Goal: Obtain resource: Obtain resource

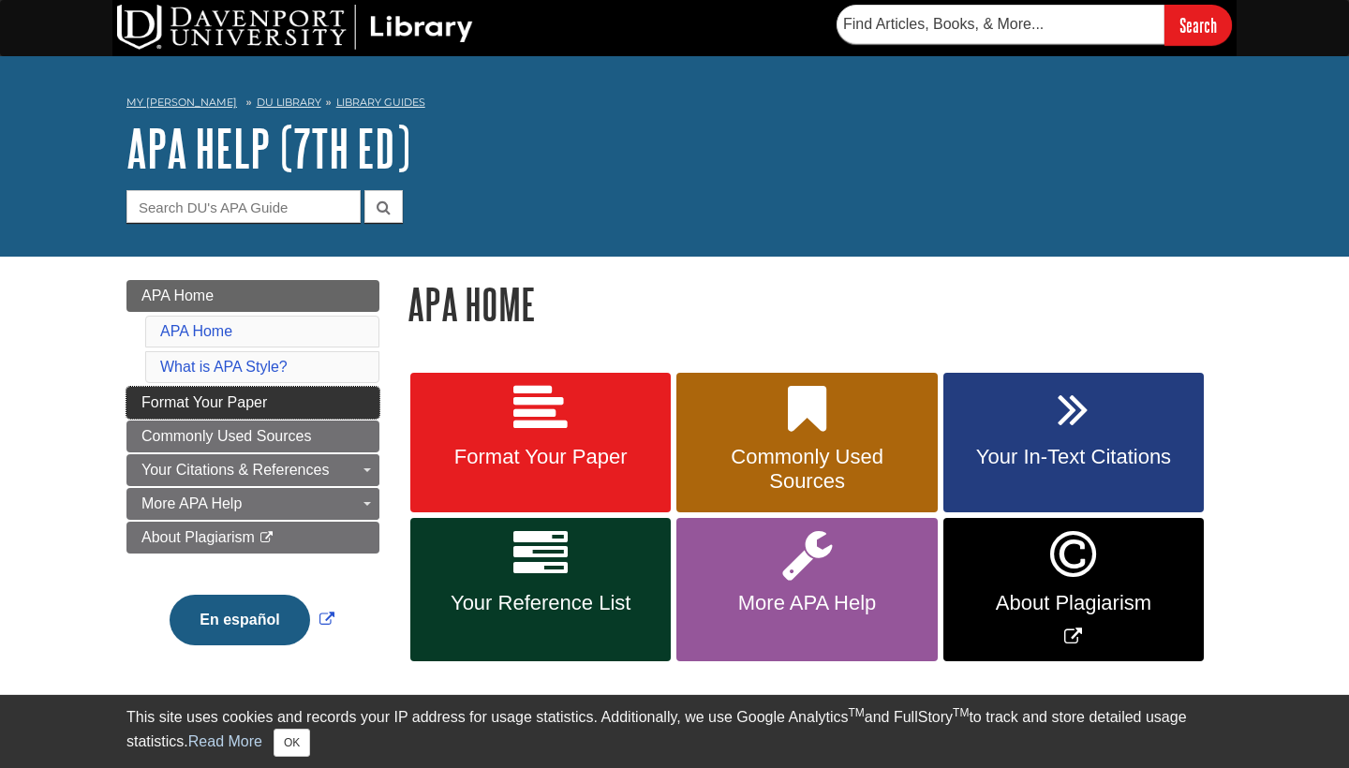
scroll to position [121, 0]
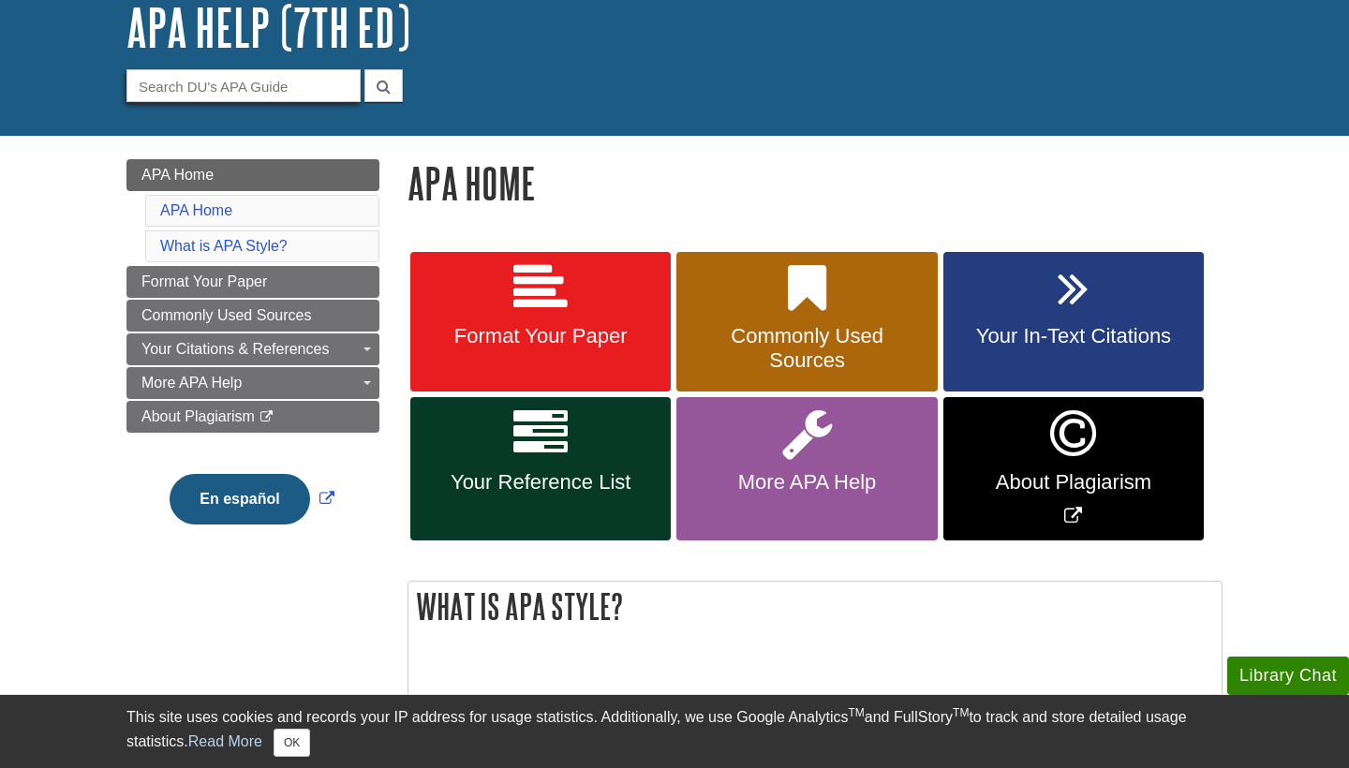
click at [267, 88] on input "Guide Search Terms" at bounding box center [243, 85] width 234 height 33
type input "appendix"
click at [383, 84] on button "submit" at bounding box center [383, 85] width 38 height 33
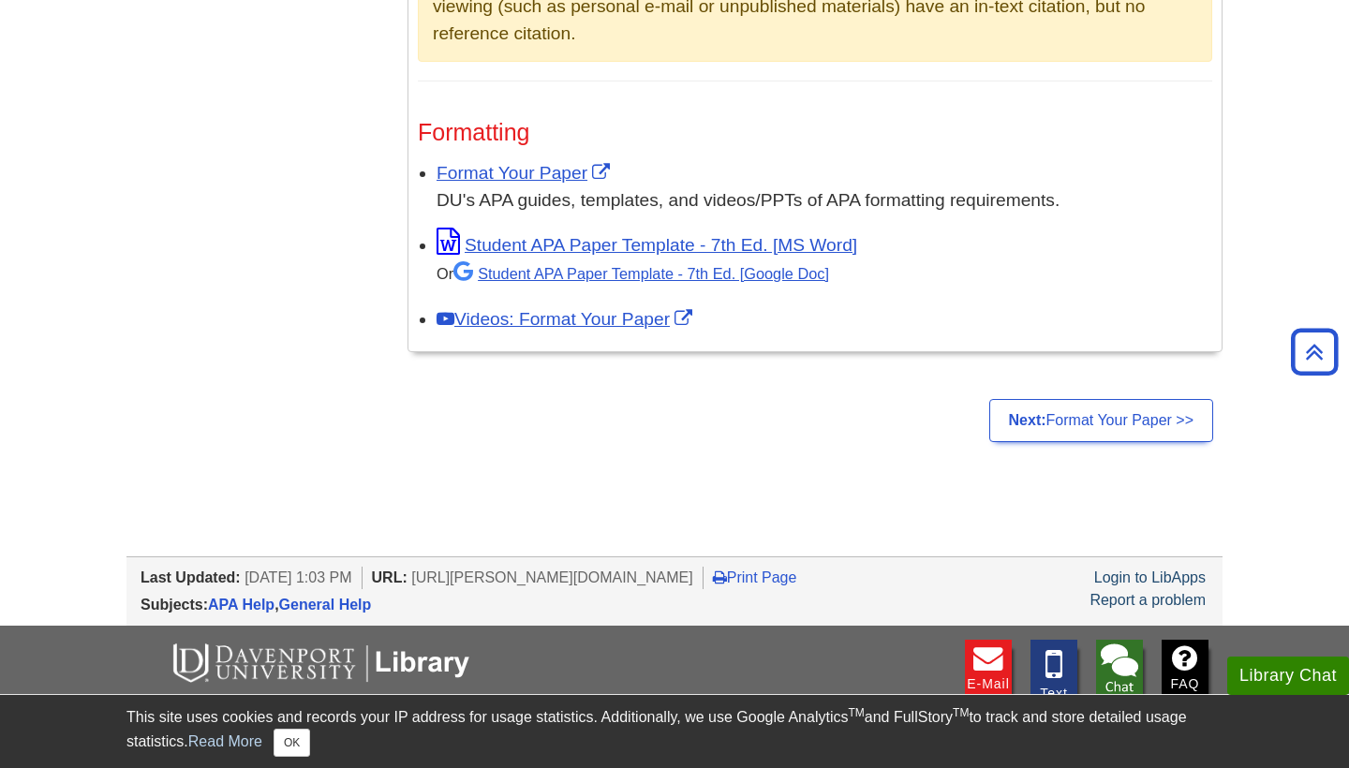
scroll to position [1594, 0]
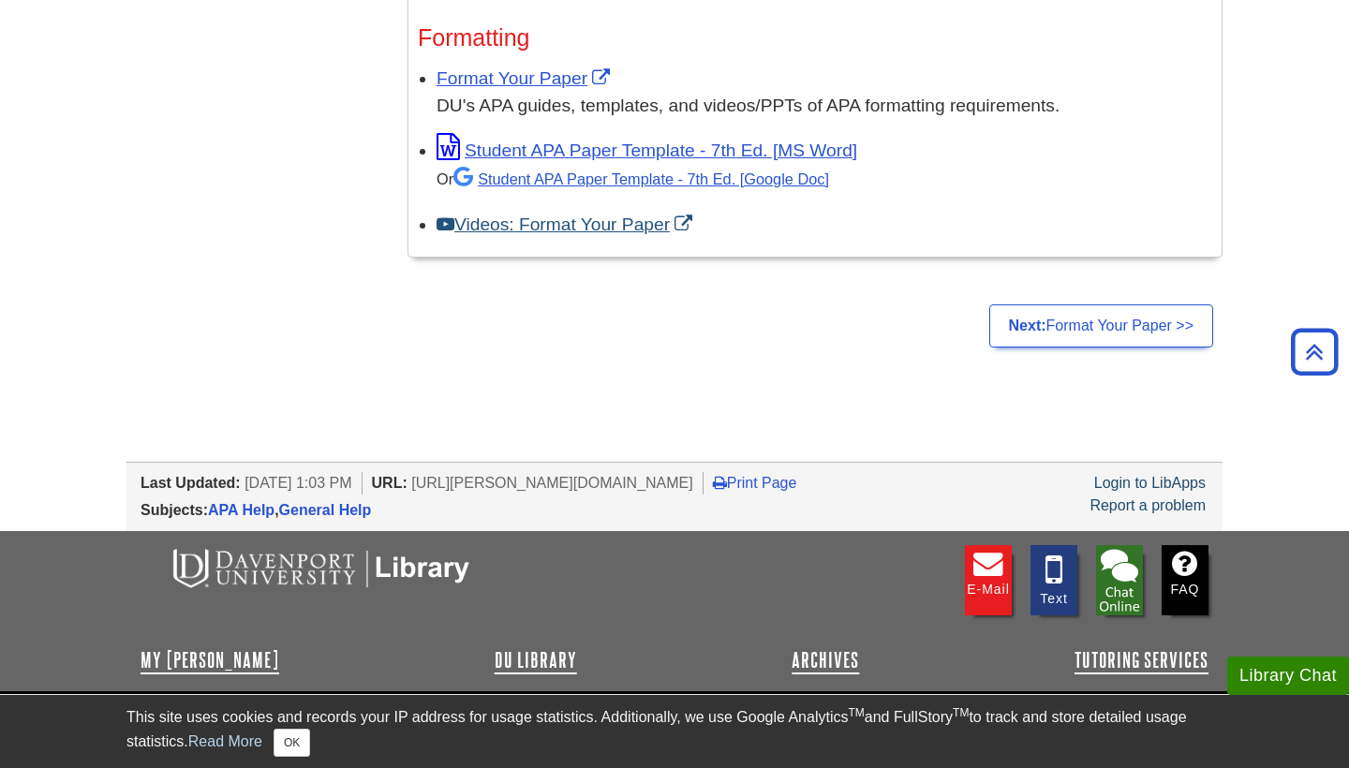
click at [626, 214] on link "Videos: Format Your Paper" at bounding box center [566, 224] width 260 height 20
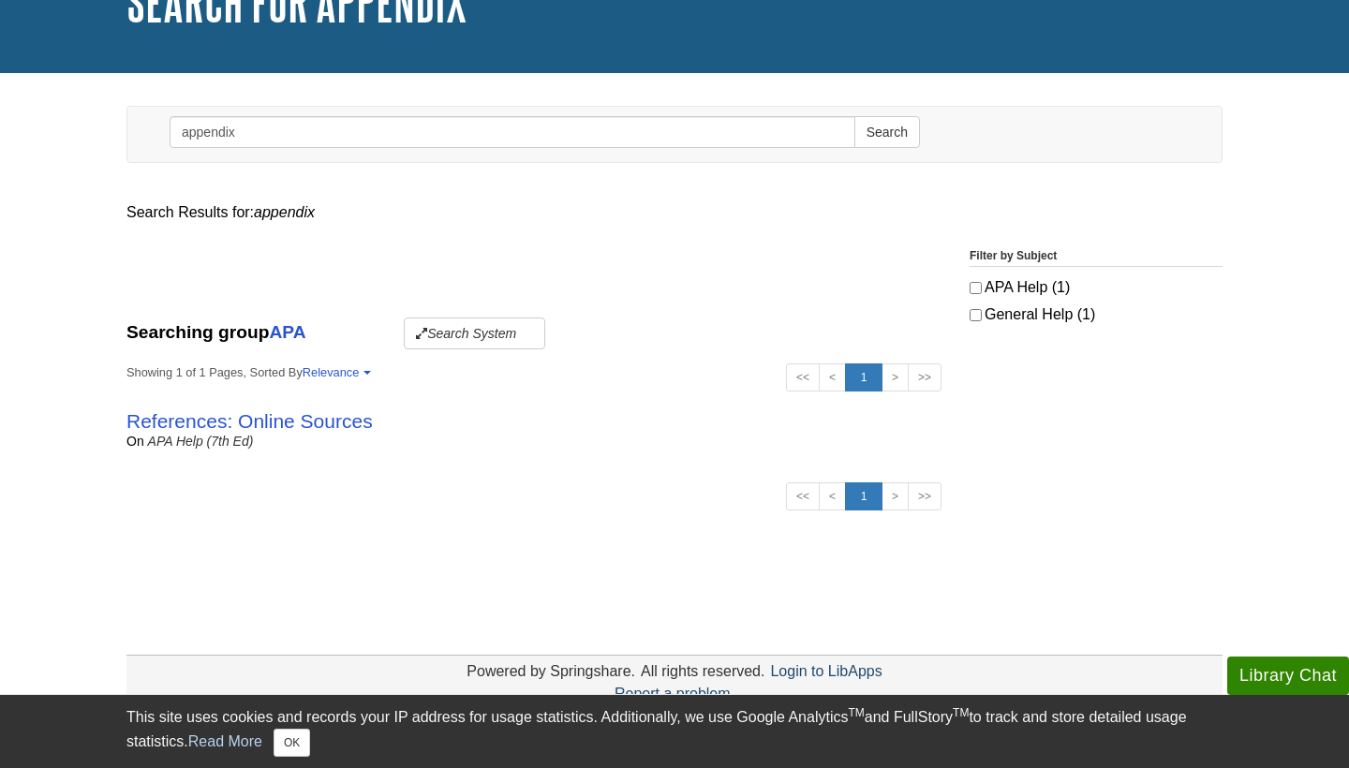
scroll to position [164, 0]
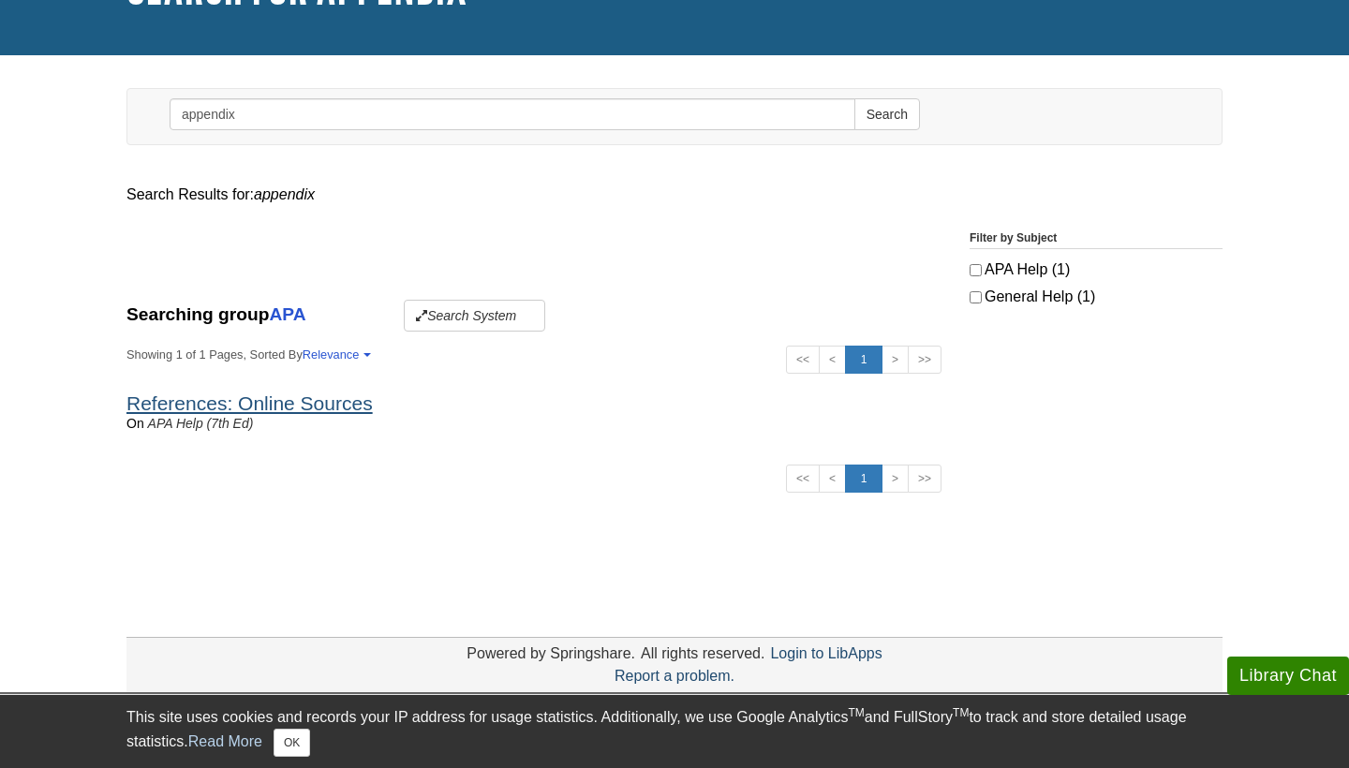
click at [268, 399] on link "References: Online Sources" at bounding box center [249, 403] width 246 height 22
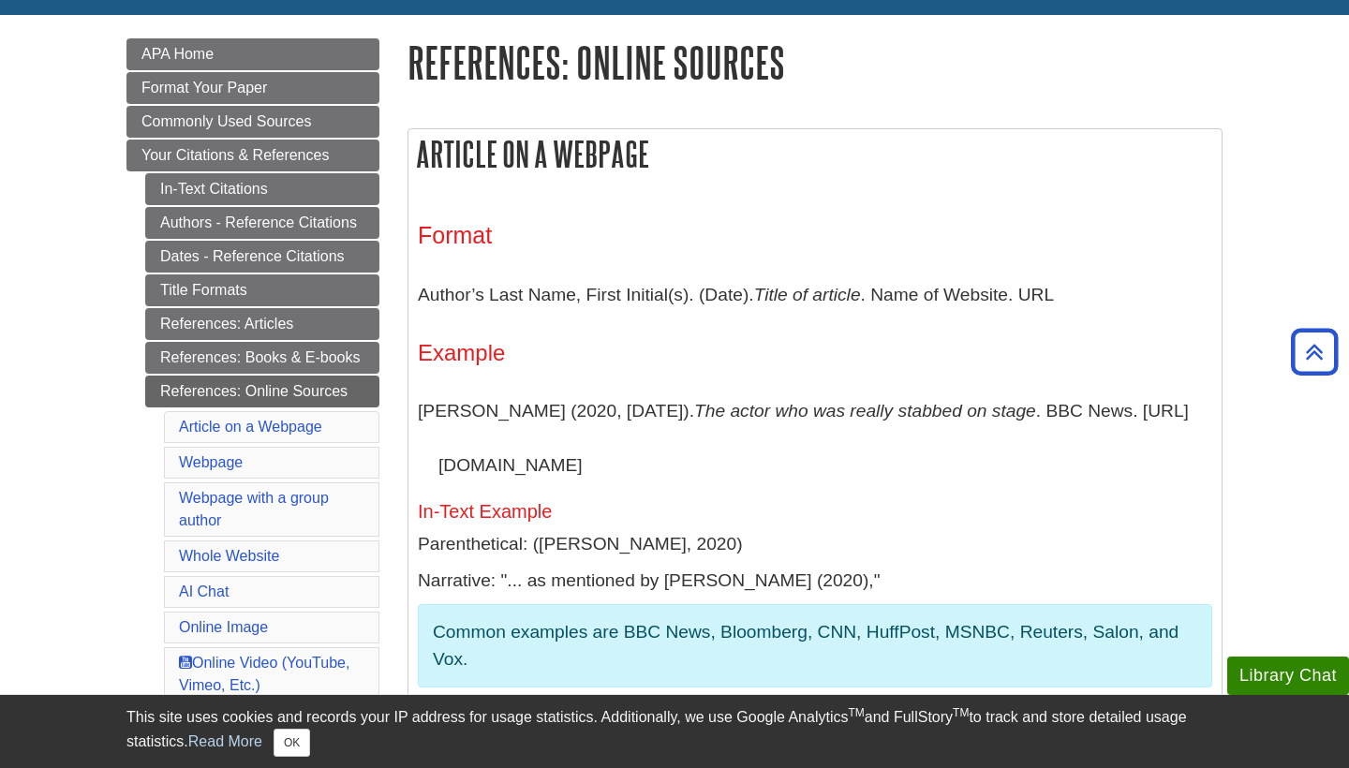
scroll to position [229, 0]
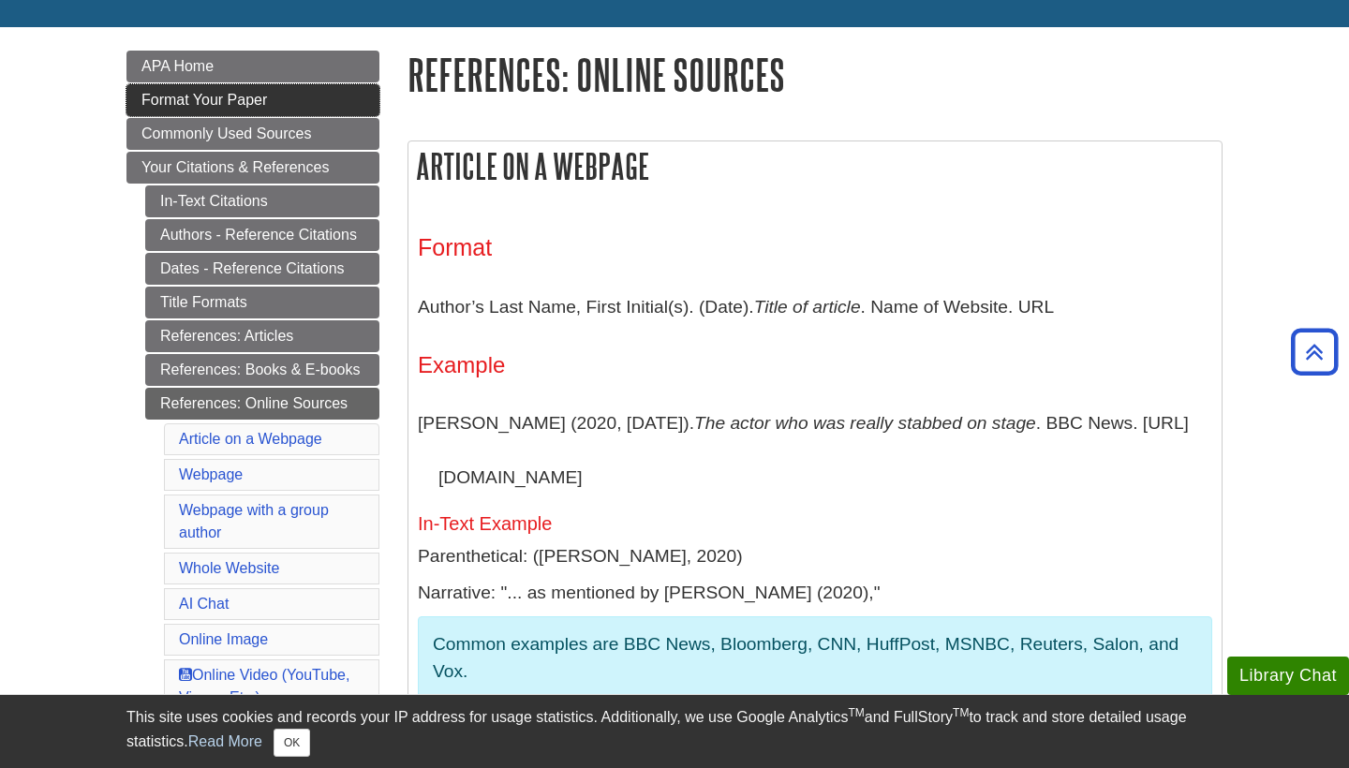
click at [265, 103] on span "Format Your Paper" at bounding box center [204, 100] width 126 height 16
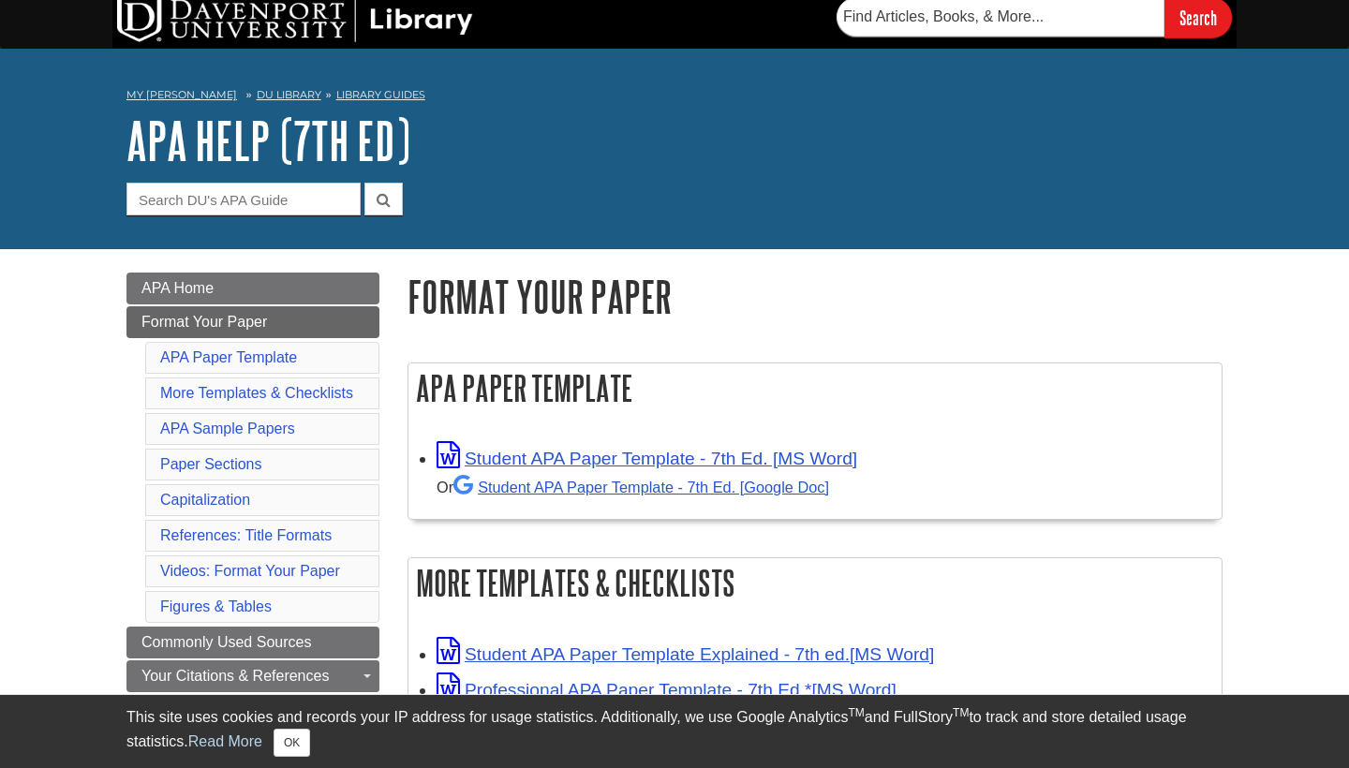
scroll to position [68, 0]
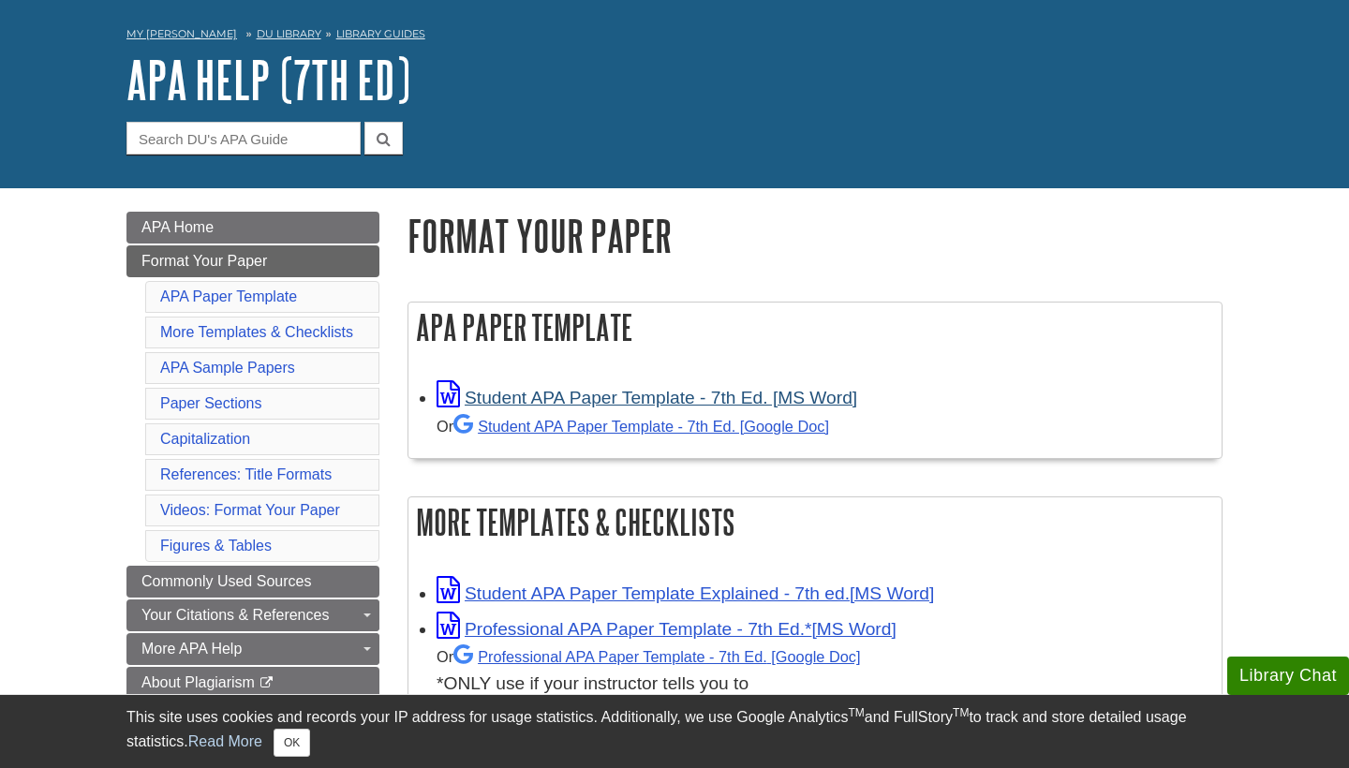
click at [740, 404] on div "Student APA Paper Template - 7th Ed. [MS Word] Or Student APA Paper Template - …" at bounding box center [824, 410] width 776 height 59
click at [687, 377] on li "Student APA Paper Template - 7th Ed. [MS Word] Or Student APA Paper Template - …" at bounding box center [824, 409] width 776 height 64
click at [680, 423] on link "Student APA Paper Template - 7th Ed. [Google Doc]" at bounding box center [641, 426] width 376 height 17
